Goal: Transaction & Acquisition: Purchase product/service

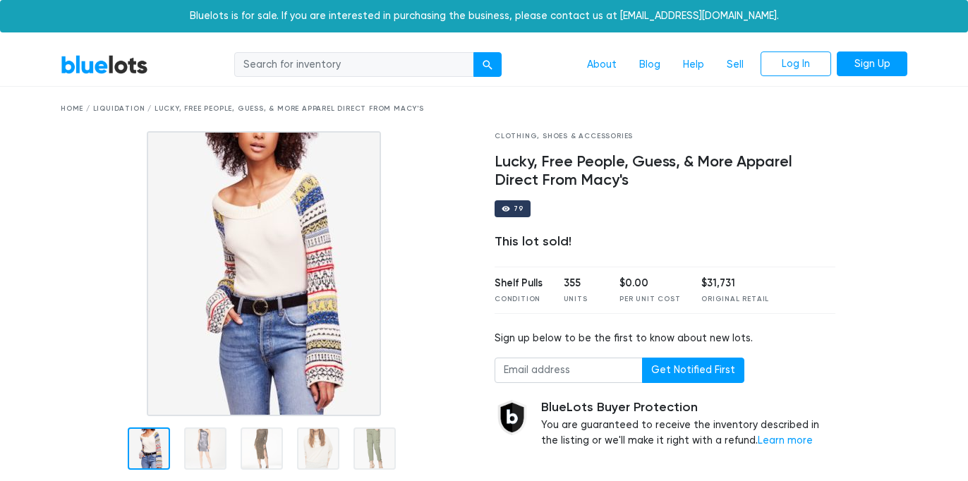
click at [118, 56] on link "BlueLots" at bounding box center [105, 64] width 88 height 20
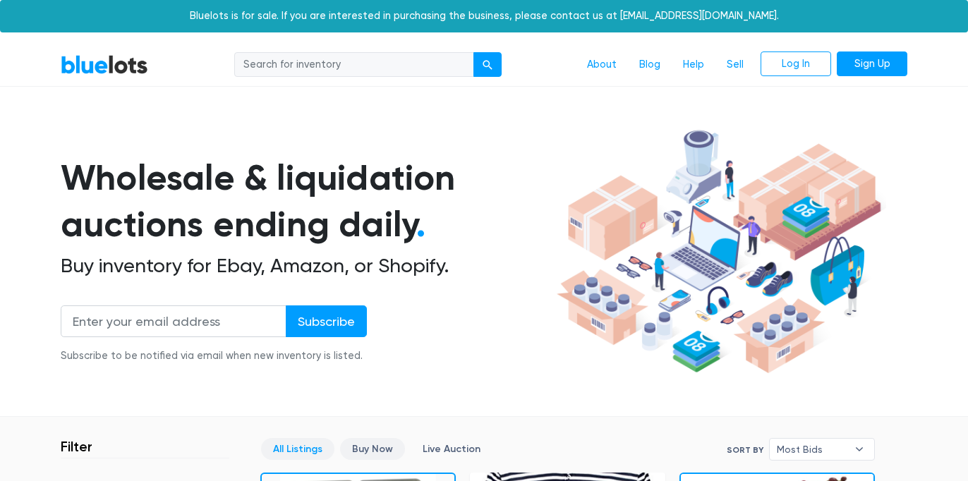
click at [385, 444] on link "Buy Now" at bounding box center [372, 449] width 65 height 22
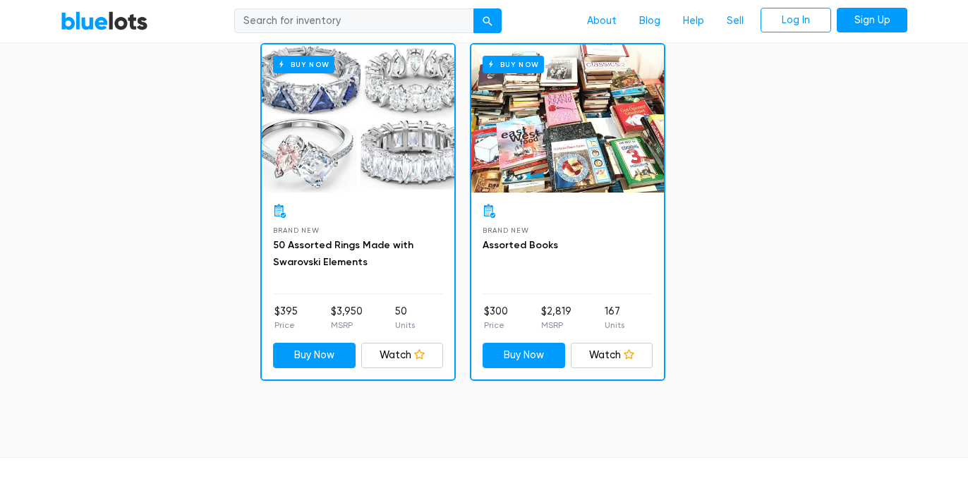
scroll to position [2827, 0]
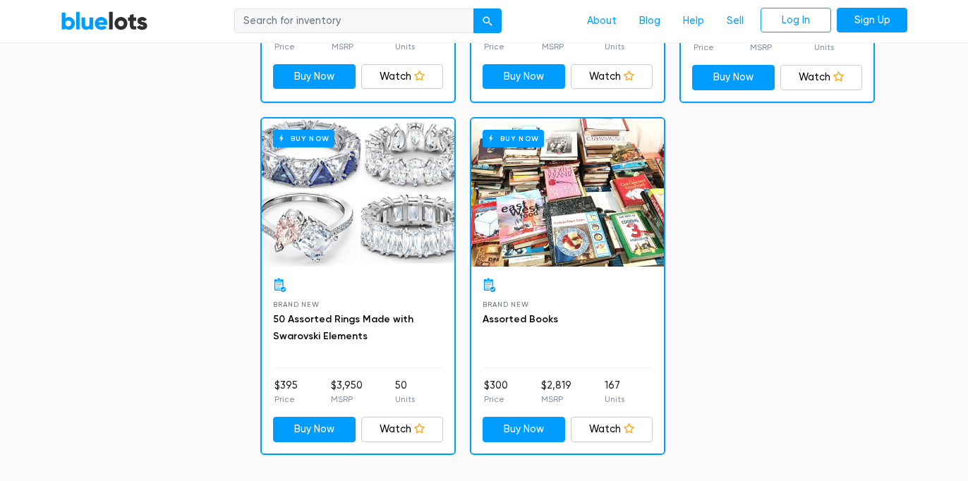
click at [380, 172] on div "Buy Now" at bounding box center [358, 193] width 193 height 148
